Goal: Task Accomplishment & Management: Manage account settings

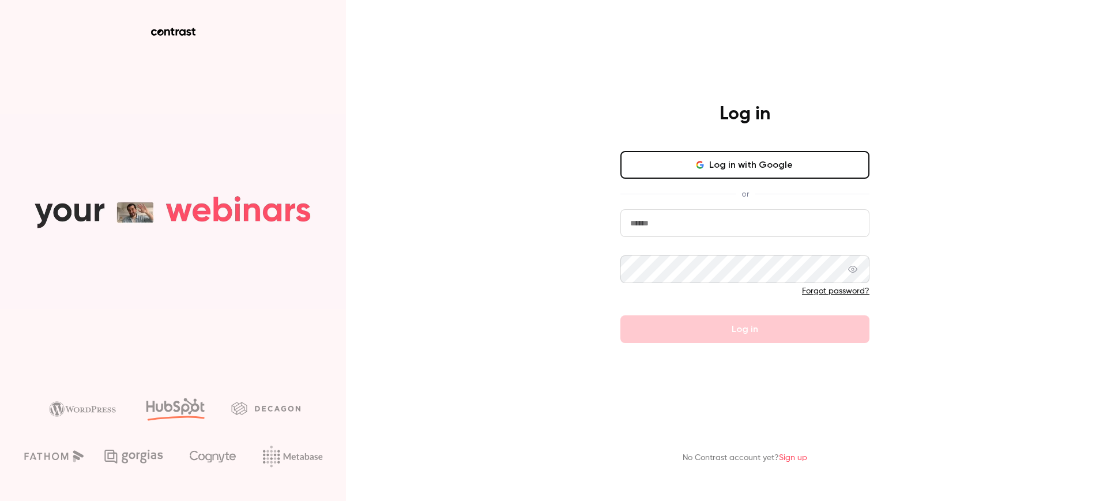
click at [645, 221] on input "email" at bounding box center [744, 223] width 249 height 28
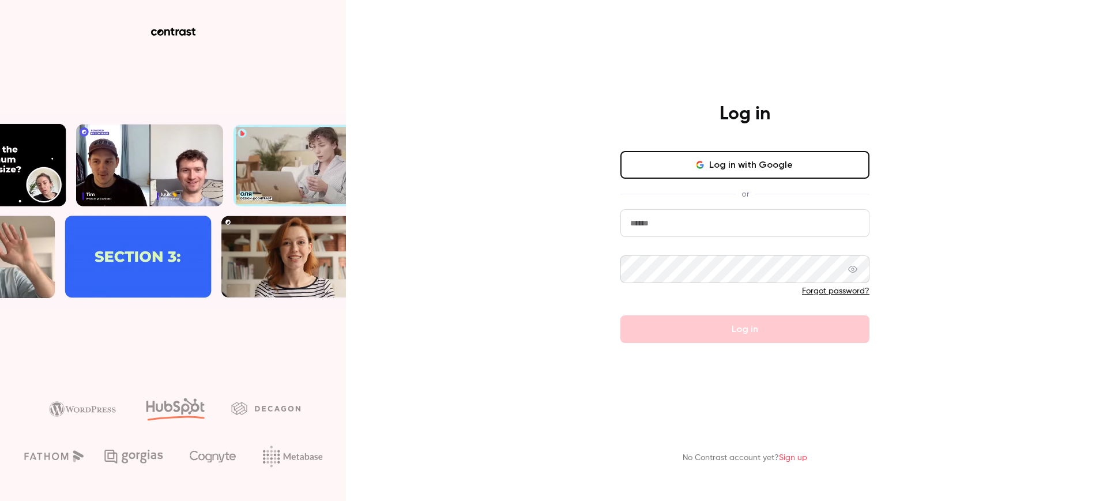
click at [609, 74] on main "Log in Log in with Google or Forgot password? Log in No Contrast account yet? S…" at bounding box center [745, 250] width 300 height 501
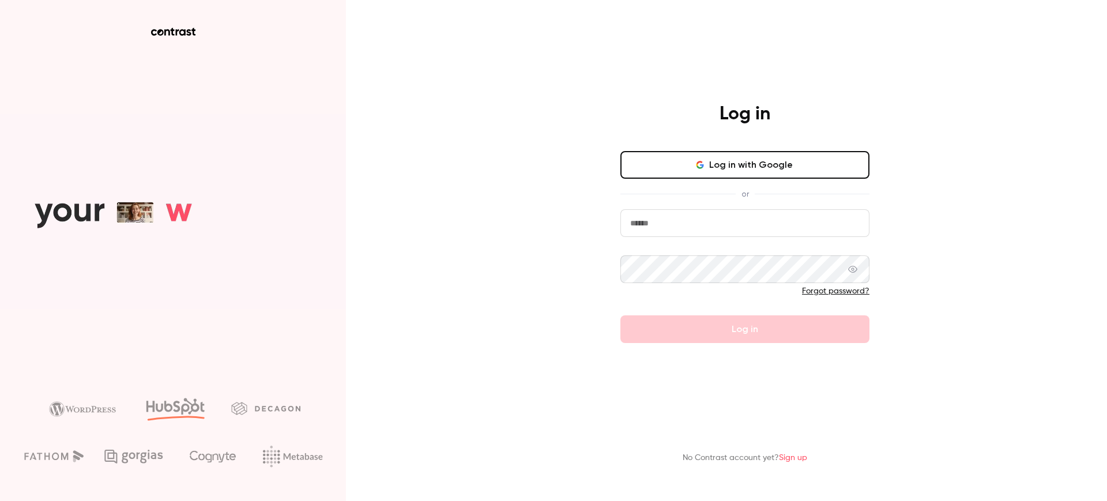
click at [675, 225] on input "email" at bounding box center [744, 223] width 249 height 28
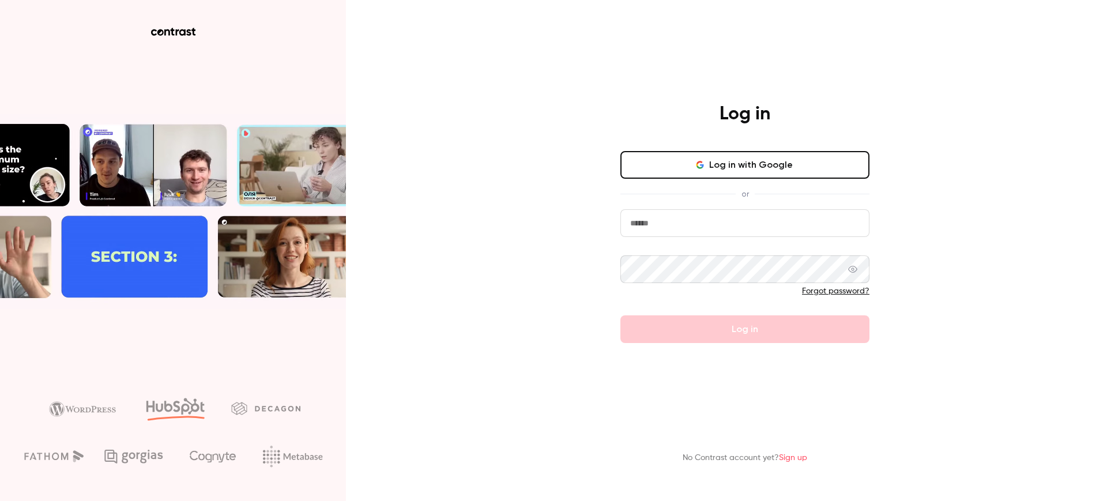
type input "**********"
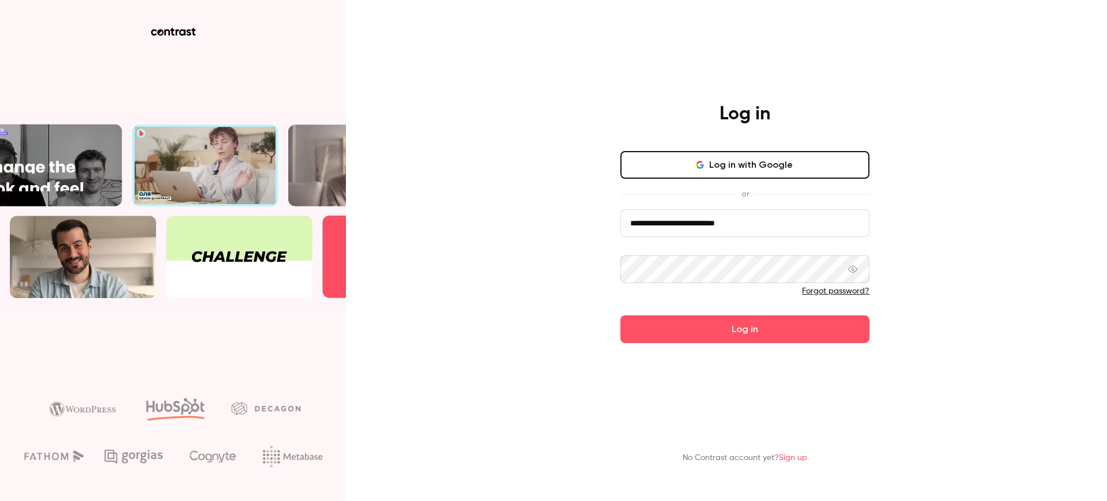
click at [620, 315] on button "Log in" at bounding box center [744, 329] width 249 height 28
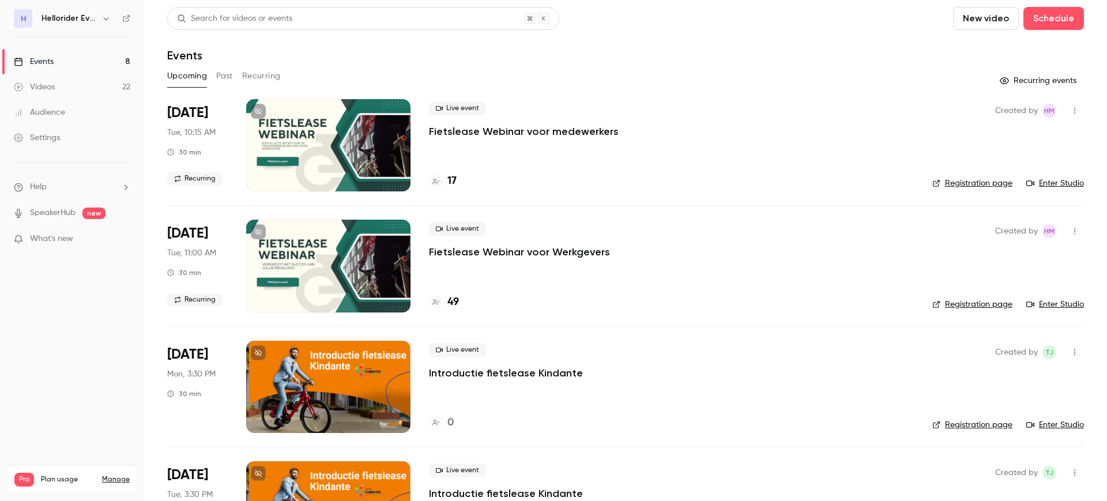
click at [514, 126] on p "Fietslease Webinar voor medewerkers" at bounding box center [524, 132] width 190 height 14
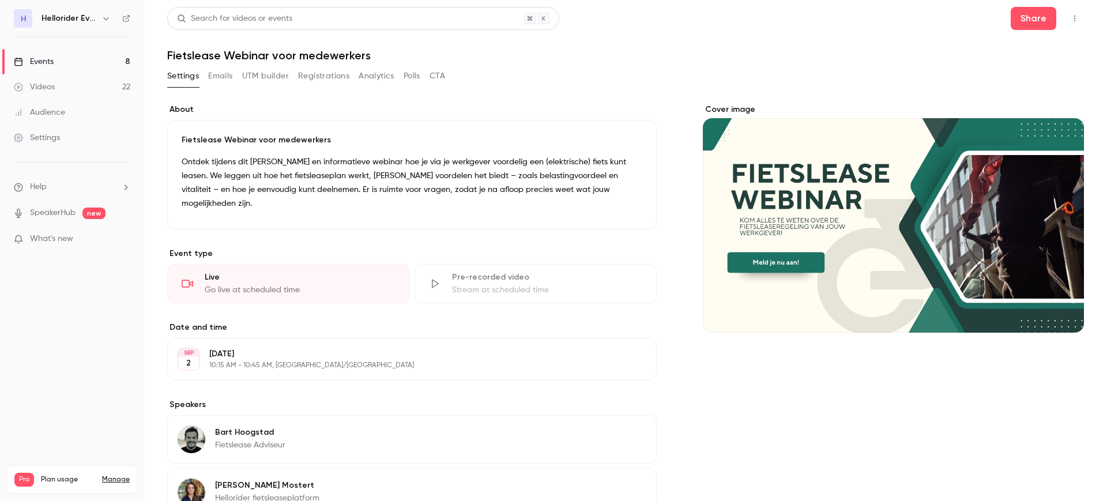
click at [328, 73] on button "Registrations" at bounding box center [323, 76] width 51 height 18
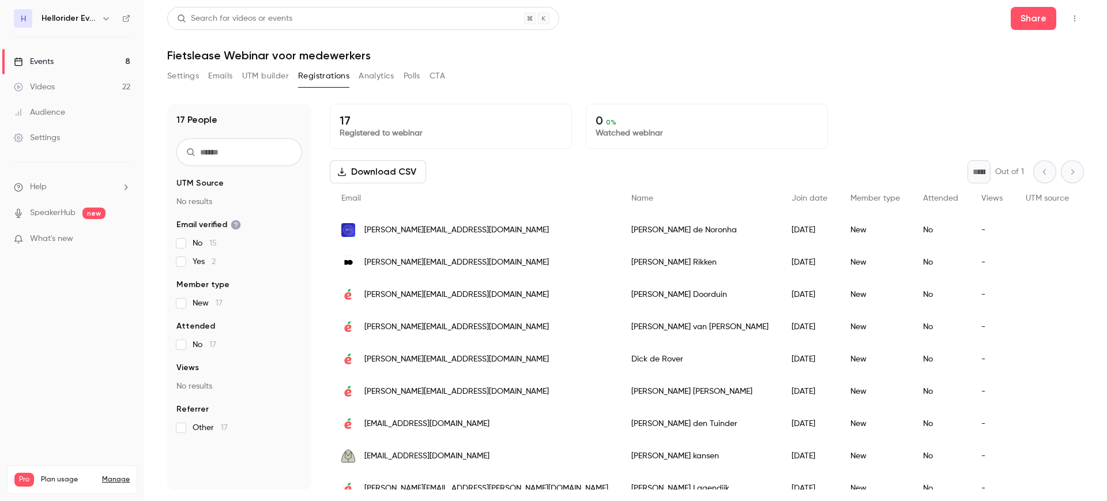
click at [325, 77] on button "Registrations" at bounding box center [323, 76] width 51 height 18
click at [76, 57] on link "Events 8" at bounding box center [72, 61] width 144 height 25
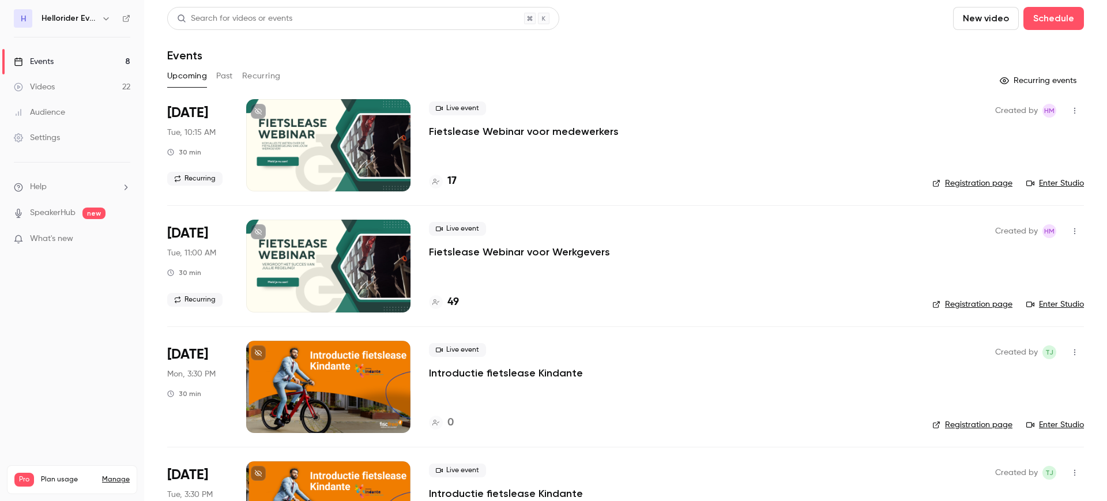
scroll to position [1, 0]
click at [228, 78] on button "Past" at bounding box center [224, 75] width 17 height 18
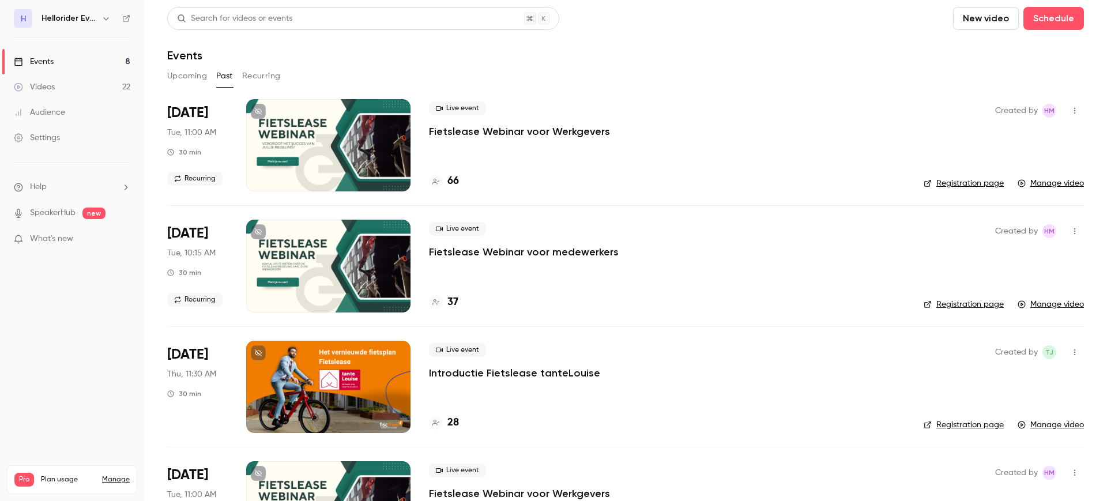
click at [186, 71] on button "Upcoming" at bounding box center [187, 76] width 40 height 18
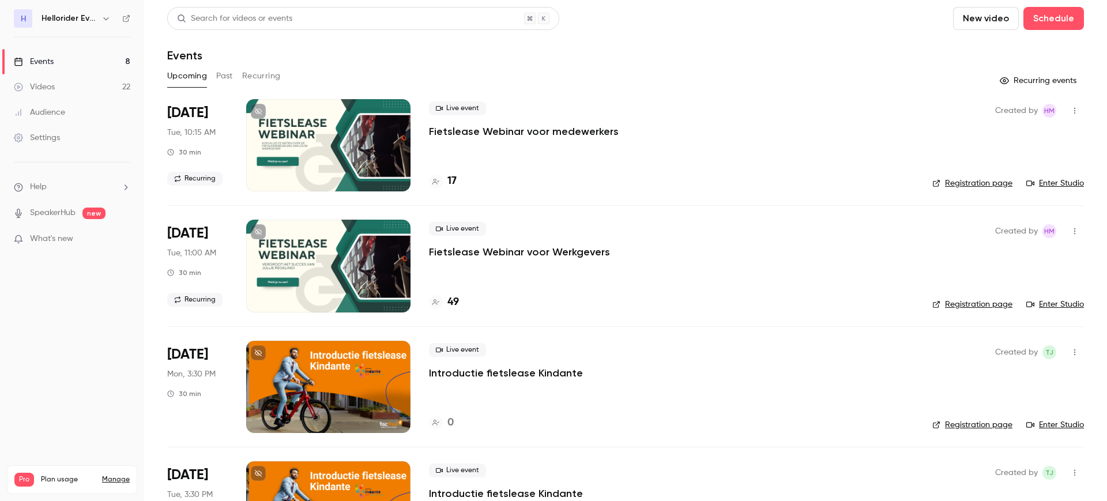
scroll to position [104, 0]
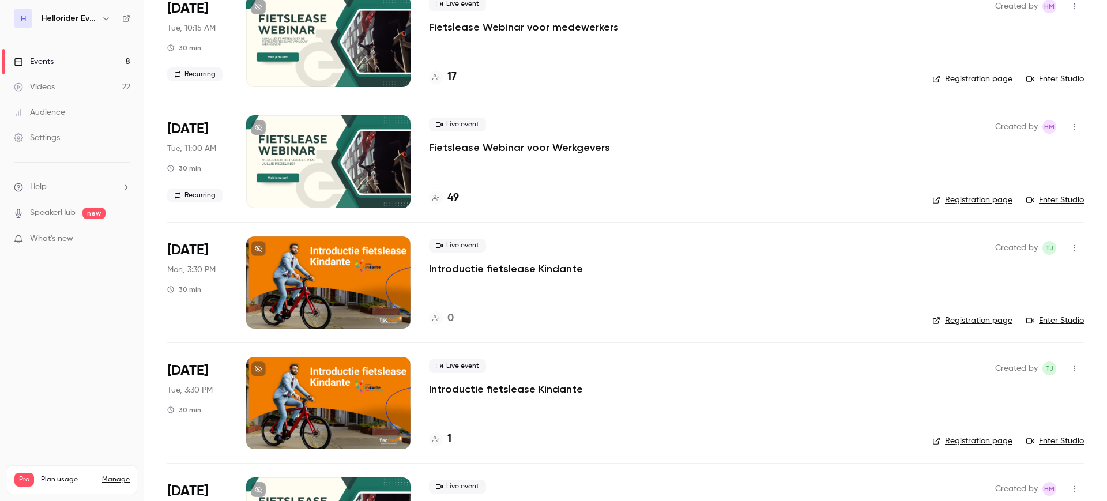
click at [525, 141] on p "Fietslease Webinar voor Werkgevers" at bounding box center [519, 148] width 181 height 14
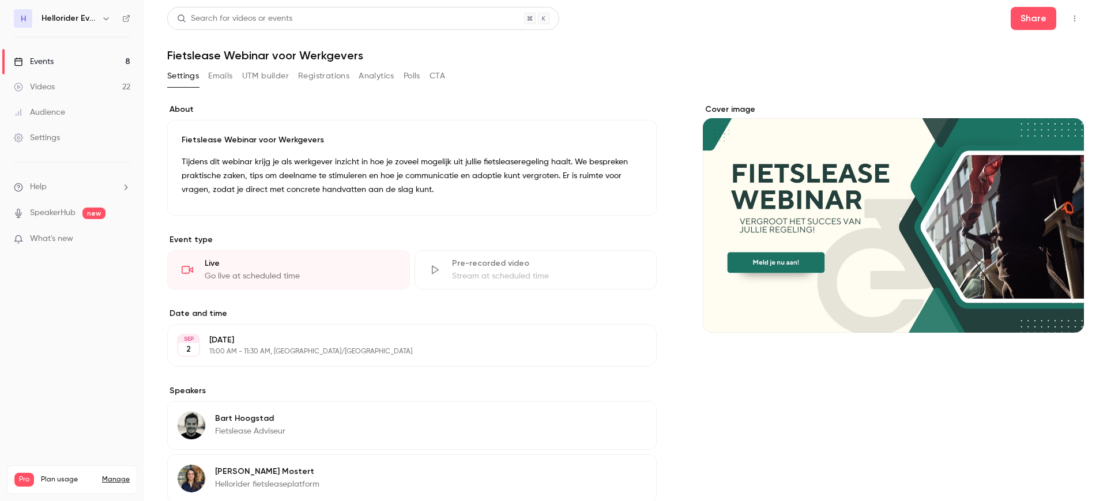
click at [341, 73] on button "Registrations" at bounding box center [323, 76] width 51 height 18
